Goal: Information Seeking & Learning: Learn about a topic

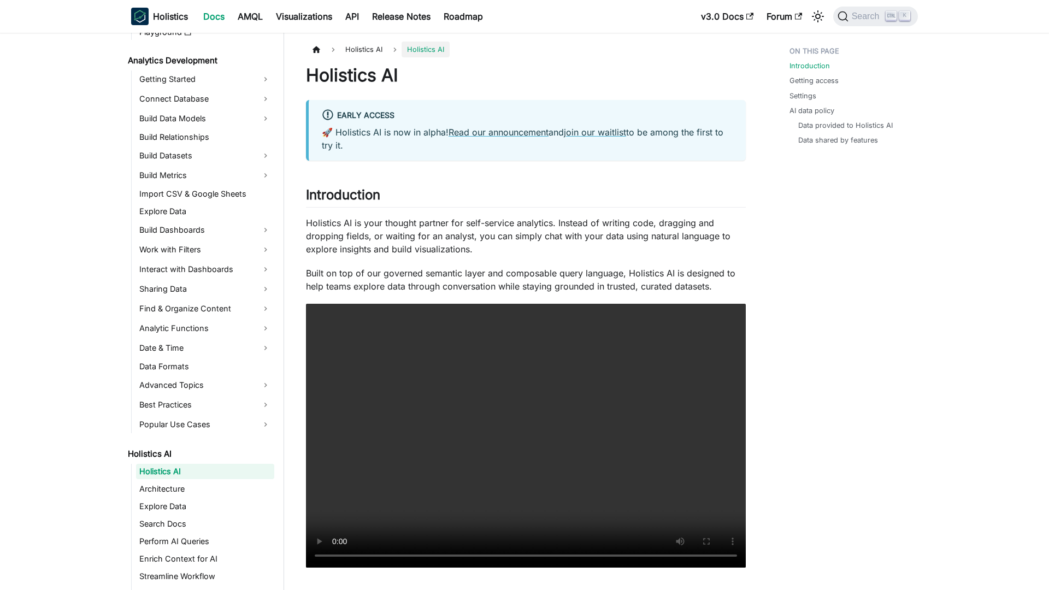
scroll to position [151, 0]
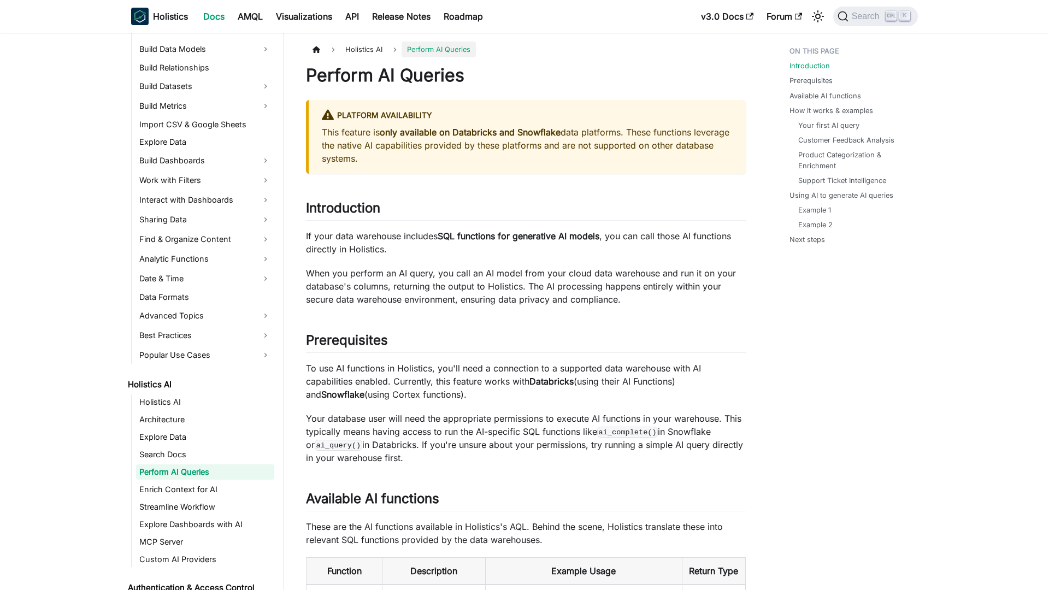
scroll to position [221, 0]
